Goal: Transaction & Acquisition: Purchase product/service

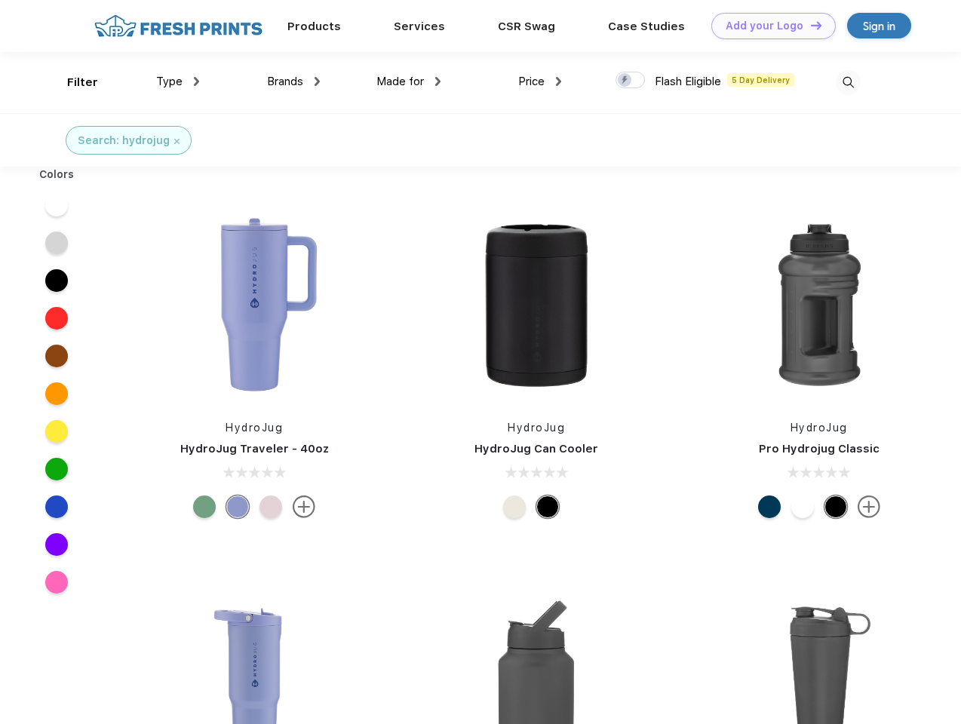
click at [768, 26] on link "Add your Logo Design Tool" at bounding box center [773, 26] width 124 height 26
click at [0, 0] on div "Design Tool" at bounding box center [0, 0] width 0 height 0
click at [810, 25] on link "Add your Logo Design Tool" at bounding box center [773, 26] width 124 height 26
click at [72, 82] on div "Filter" at bounding box center [82, 82] width 31 height 17
click at [178, 81] on span "Type" at bounding box center [169, 82] width 26 height 14
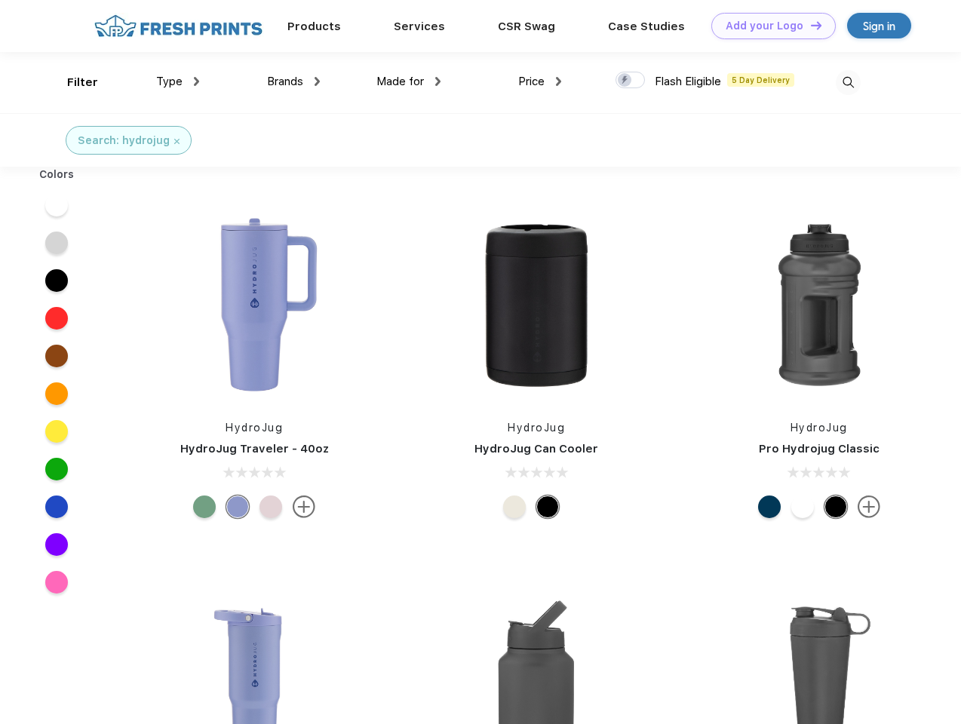
click at [293, 81] on span "Brands" at bounding box center [285, 82] width 36 height 14
click at [409, 81] on span "Made for" at bounding box center [400, 82] width 48 height 14
click at [540, 81] on span "Price" at bounding box center [531, 82] width 26 height 14
click at [631, 81] on div at bounding box center [630, 80] width 29 height 17
click at [625, 81] on input "checkbox" at bounding box center [621, 76] width 10 height 10
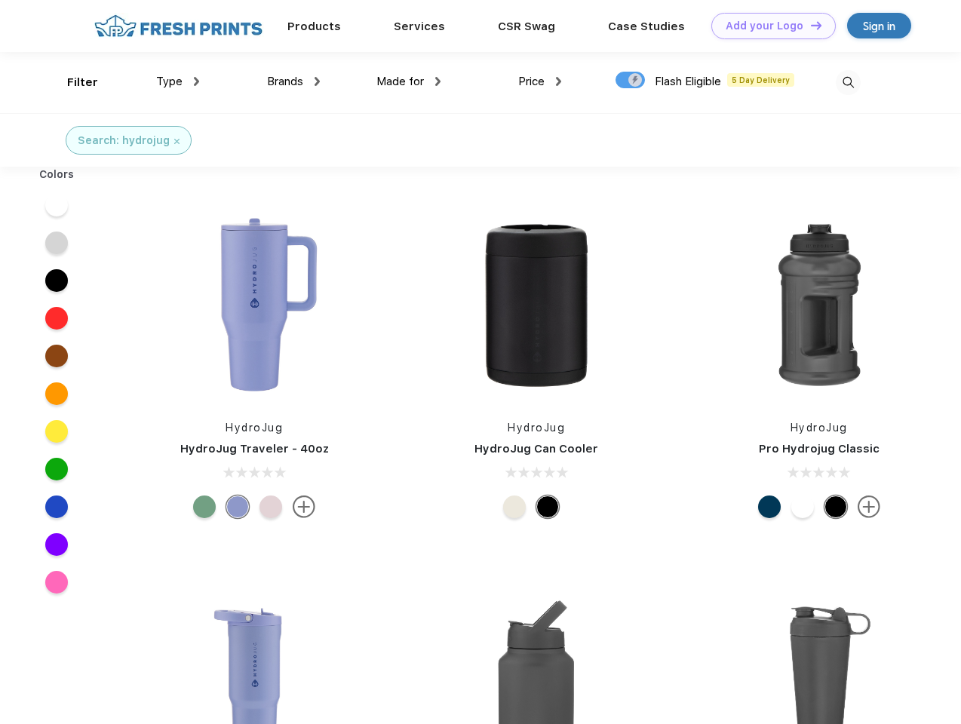
click at [848, 82] on img at bounding box center [848, 82] width 25 height 25
